Goal: Information Seeking & Learning: Learn about a topic

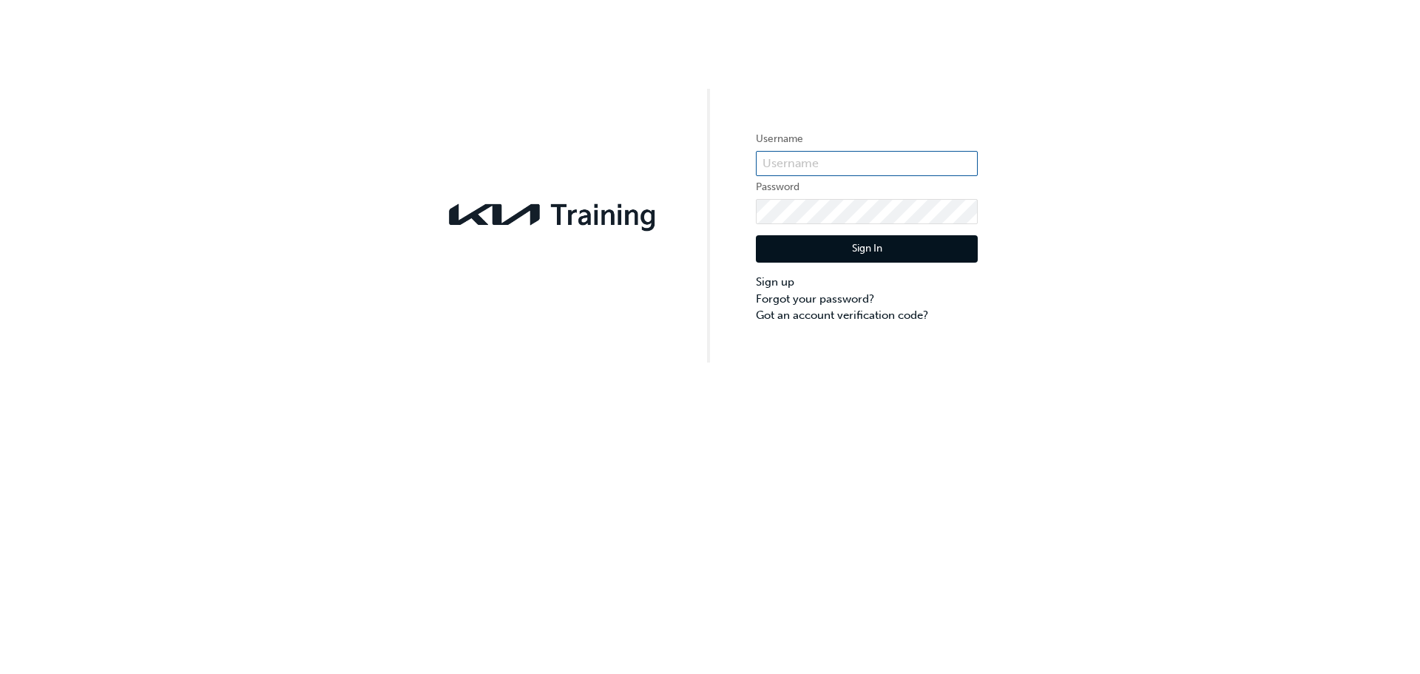
type input "KAU84660C7"
click at [865, 251] on button "Sign In" at bounding box center [867, 249] width 222 height 28
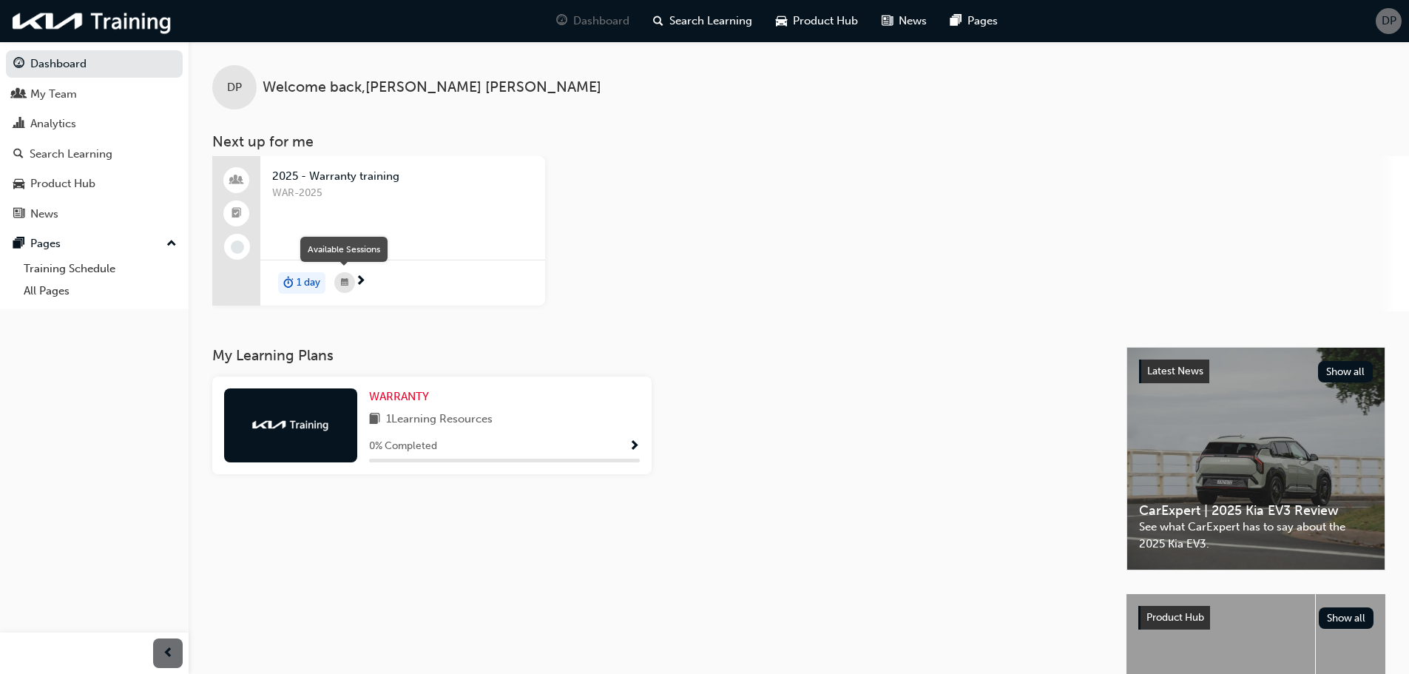
click at [350, 281] on div "button" at bounding box center [344, 282] width 21 height 21
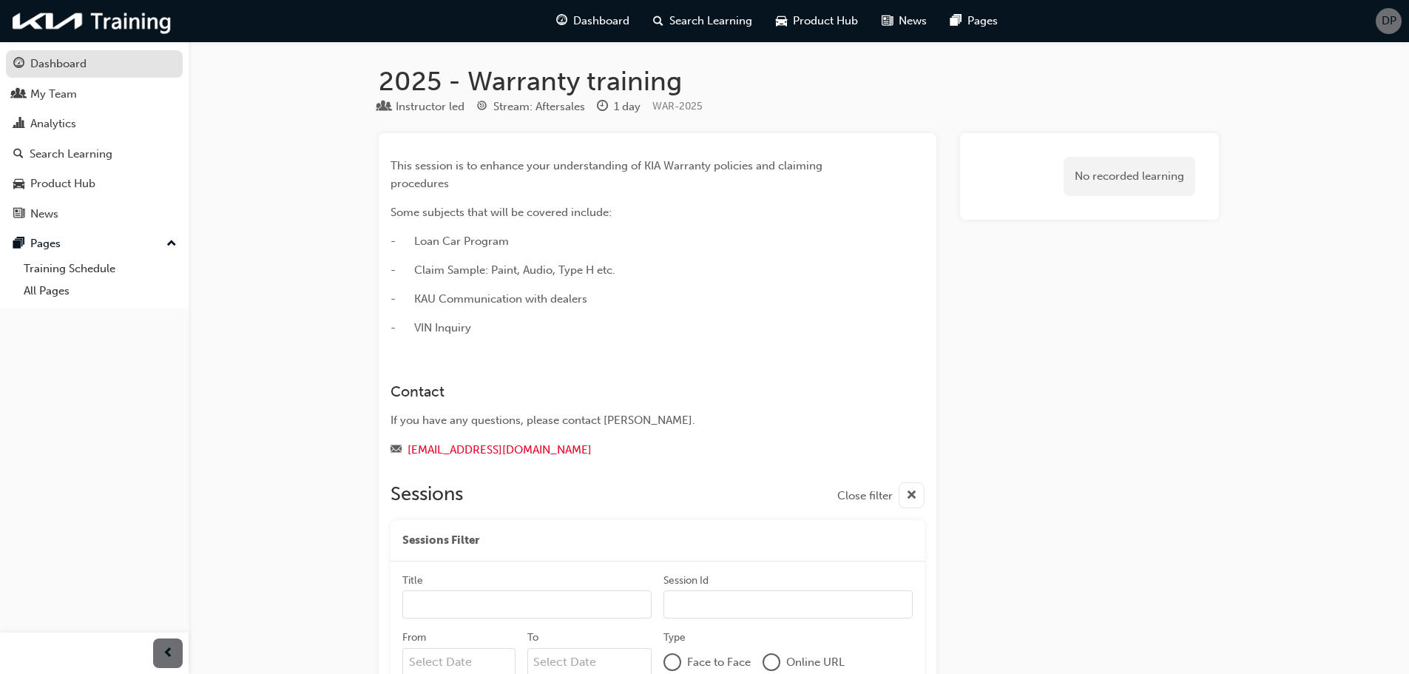
click at [64, 63] on div "Dashboard" at bounding box center [58, 63] width 56 height 17
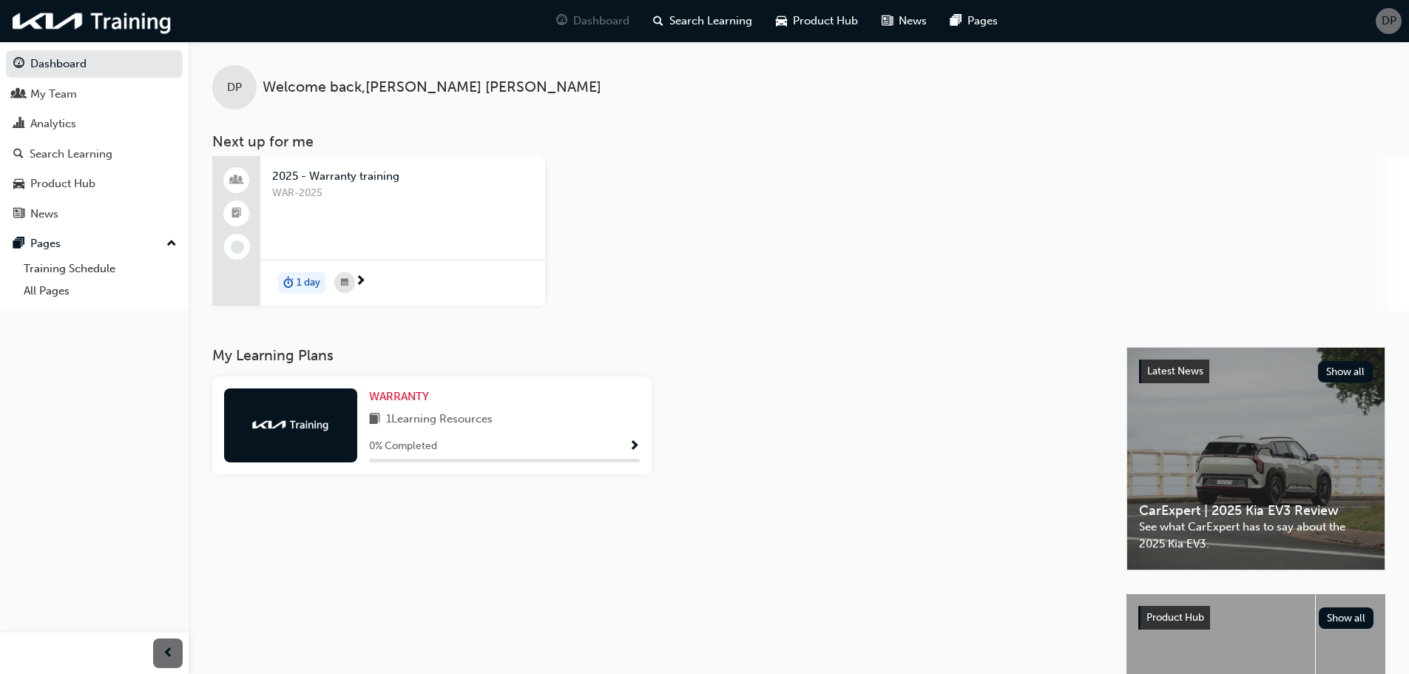
click at [465, 417] on span "1 Learning Resources" at bounding box center [439, 420] width 107 height 18
click at [323, 436] on div at bounding box center [290, 425] width 133 height 74
click at [630, 445] on span "Show Progress" at bounding box center [634, 446] width 11 height 13
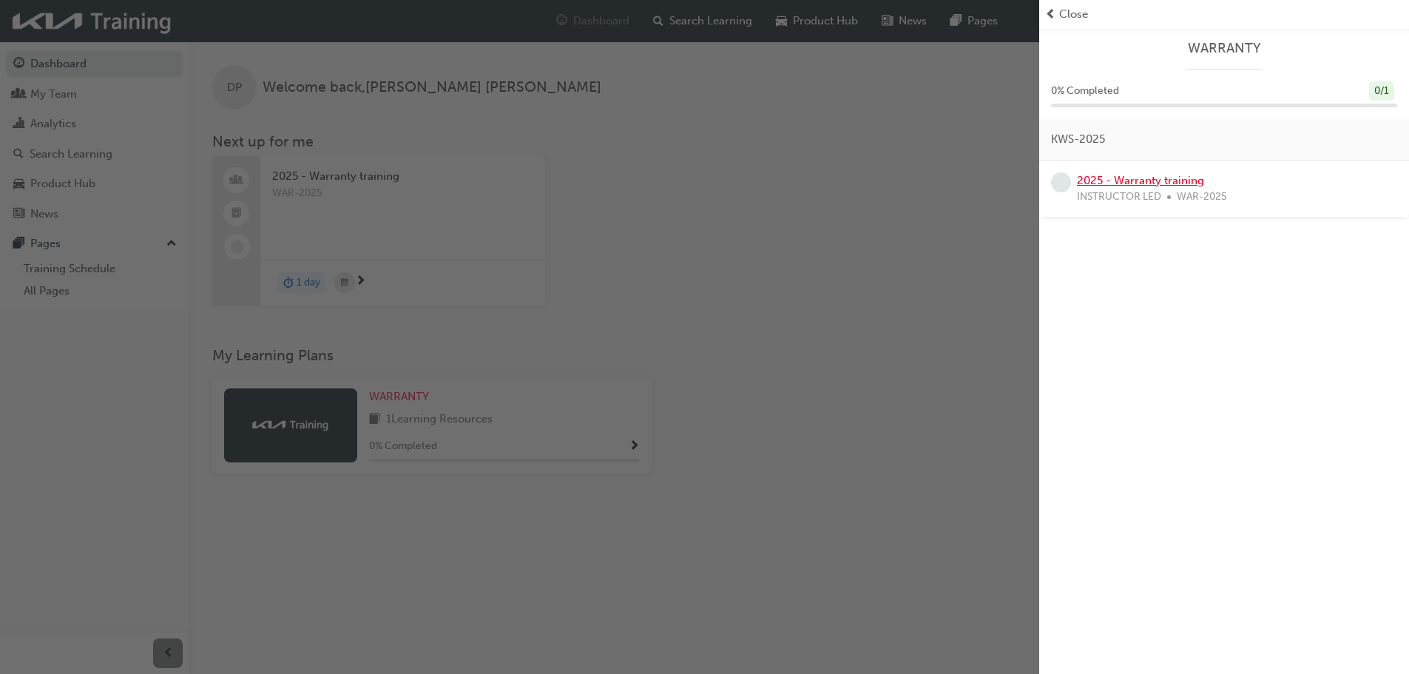
click at [1141, 183] on link "2025 - Warranty training" at bounding box center [1140, 180] width 127 height 13
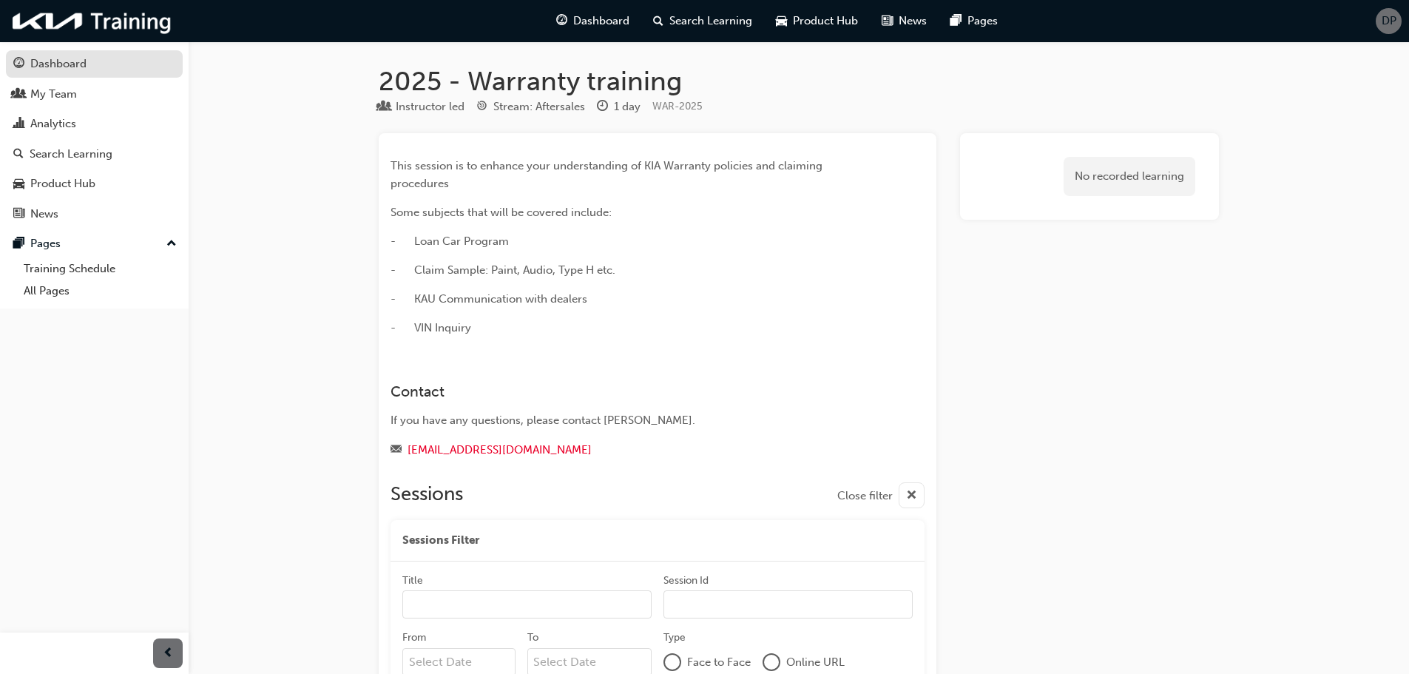
click at [51, 61] on div "Dashboard" at bounding box center [58, 63] width 56 height 17
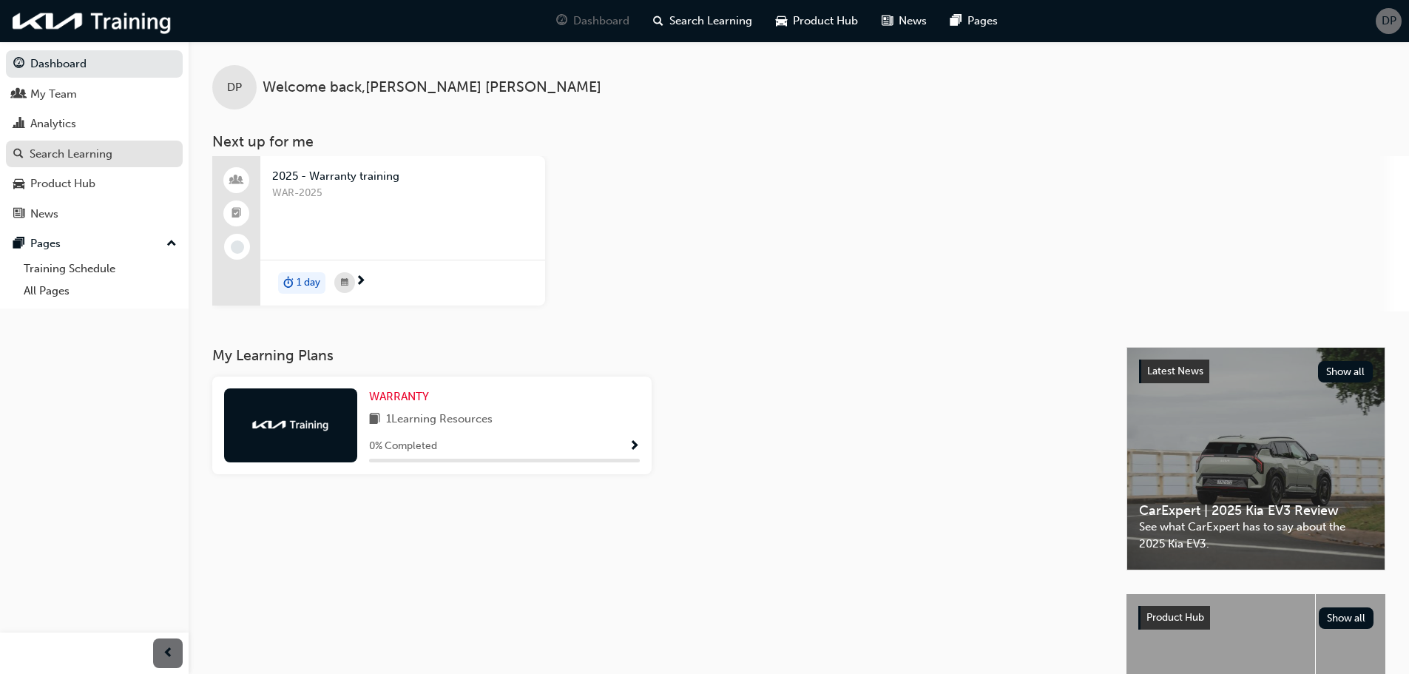
click at [83, 155] on div "Search Learning" at bounding box center [71, 154] width 83 height 17
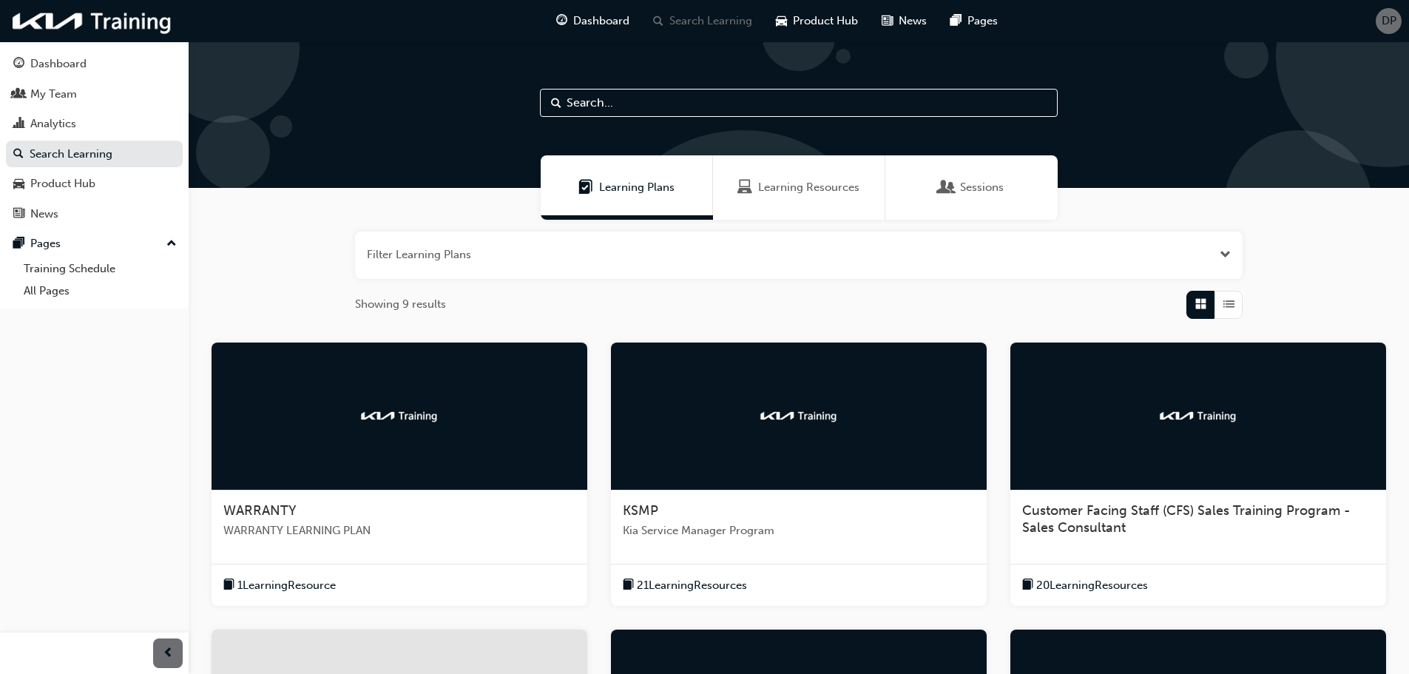
click at [240, 585] on span "1 Learning Resource" at bounding box center [286, 585] width 98 height 17
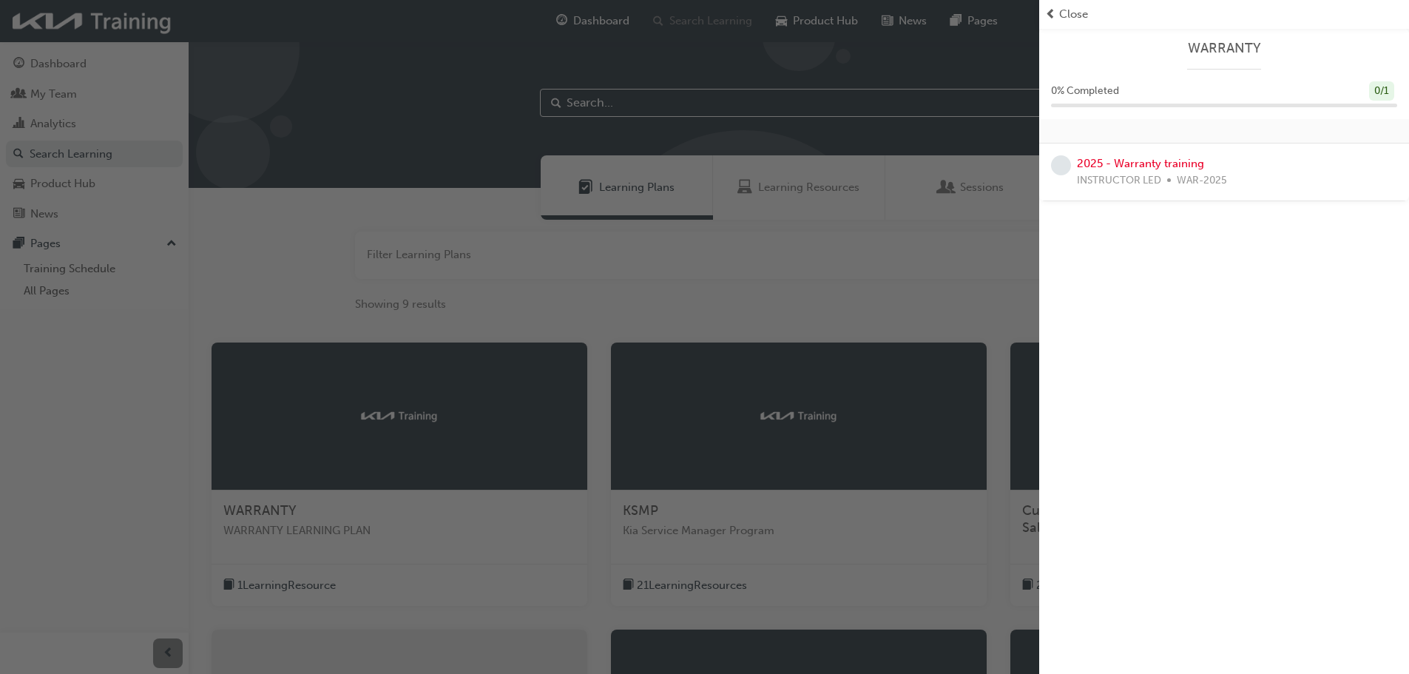
click at [1053, 18] on span "prev-icon" at bounding box center [1050, 14] width 11 height 17
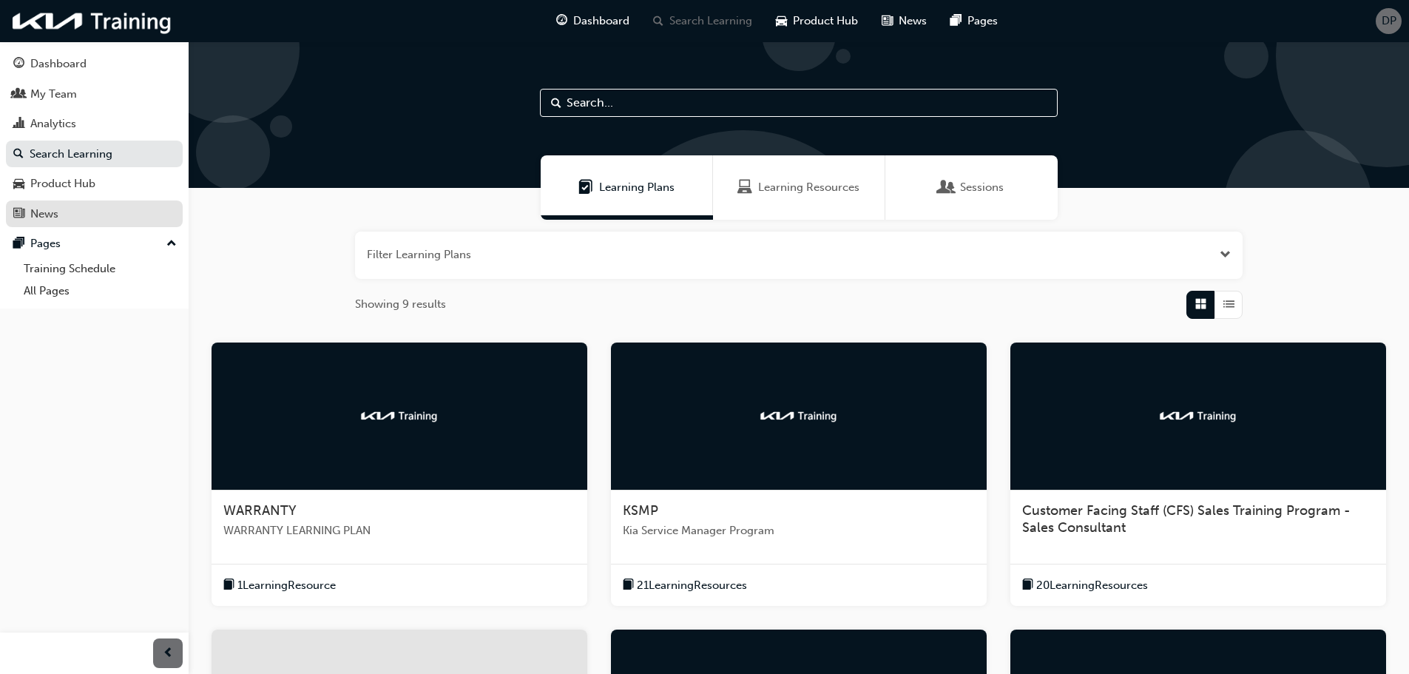
click at [39, 215] on div "News" at bounding box center [44, 214] width 28 height 17
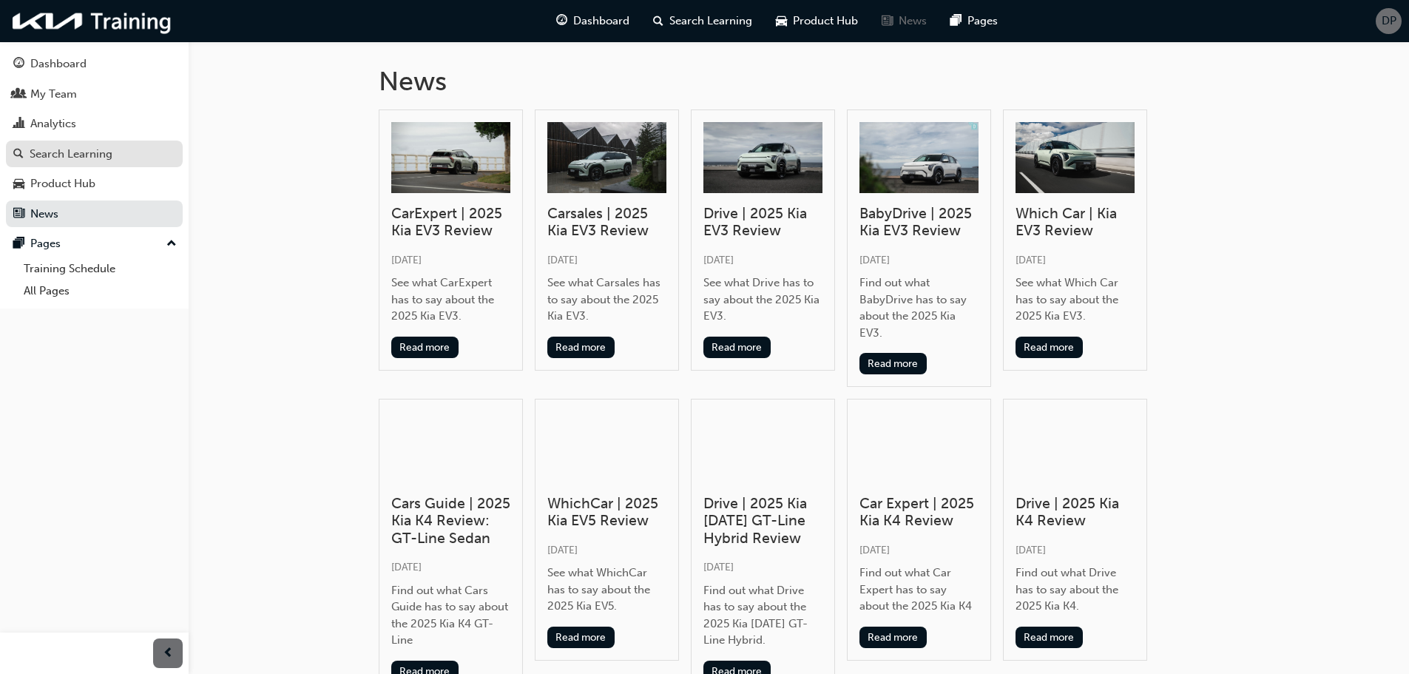
click at [61, 158] on div "Search Learning" at bounding box center [71, 154] width 83 height 17
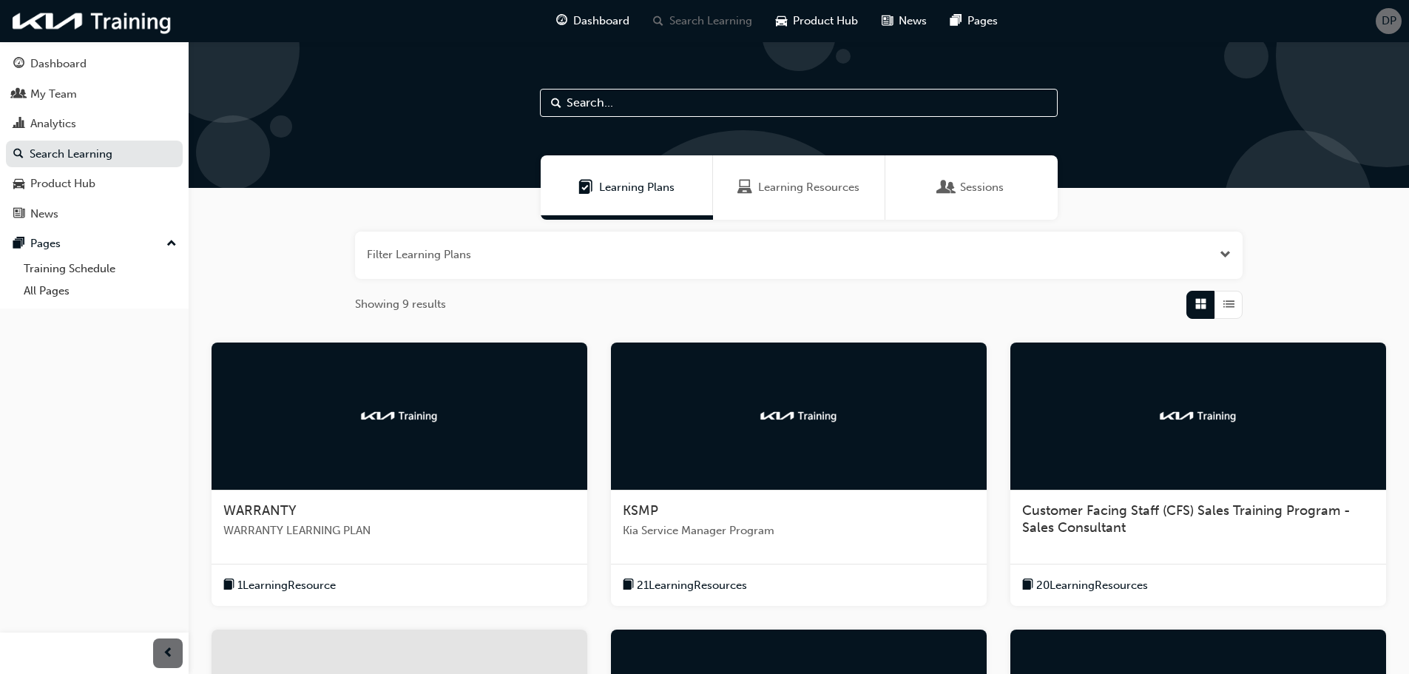
click at [640, 101] on input "text" at bounding box center [799, 103] width 518 height 28
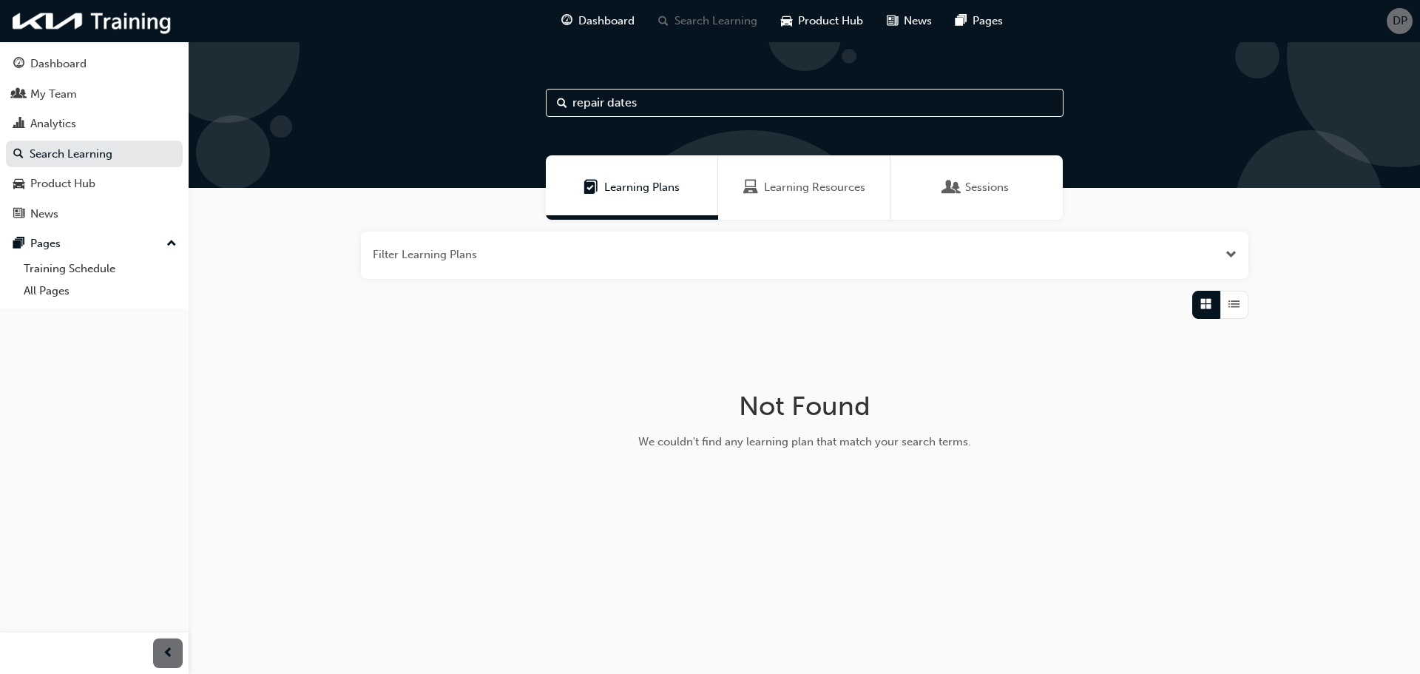
type input "repair dates"
click at [1396, 24] on span "DP" at bounding box center [1400, 21] width 15 height 17
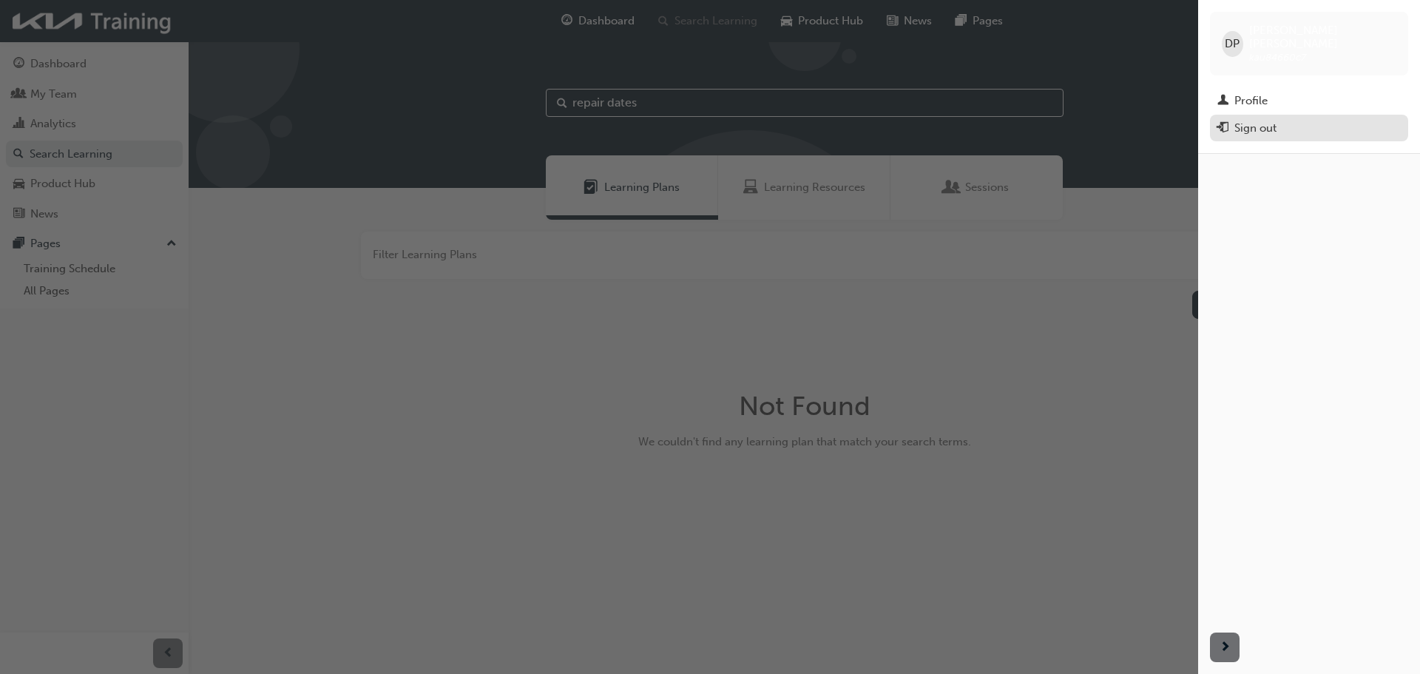
click at [1254, 120] on div "Sign out" at bounding box center [1256, 128] width 42 height 17
